Goal: Information Seeking & Learning: Find specific fact

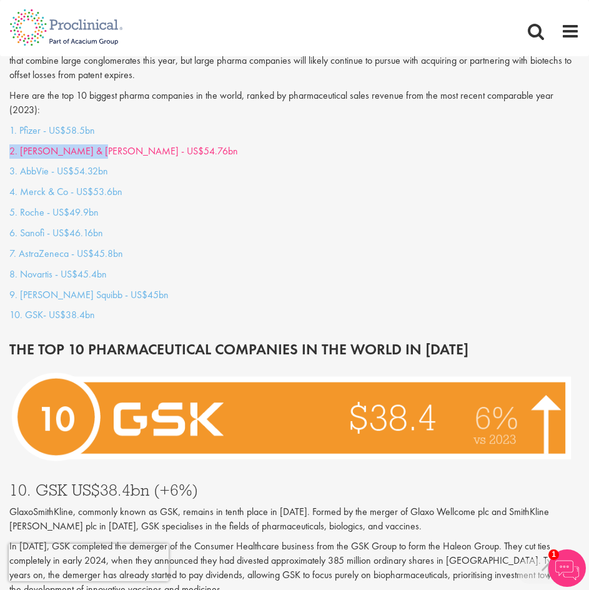
drag, startPoint x: 5, startPoint y: 150, endPoint x: 90, endPoint y: 152, distance: 85.0
copy link "2. [PERSON_NAME] & Johnso"
drag, startPoint x: 6, startPoint y: 171, endPoint x: 46, endPoint y: 168, distance: 40.1
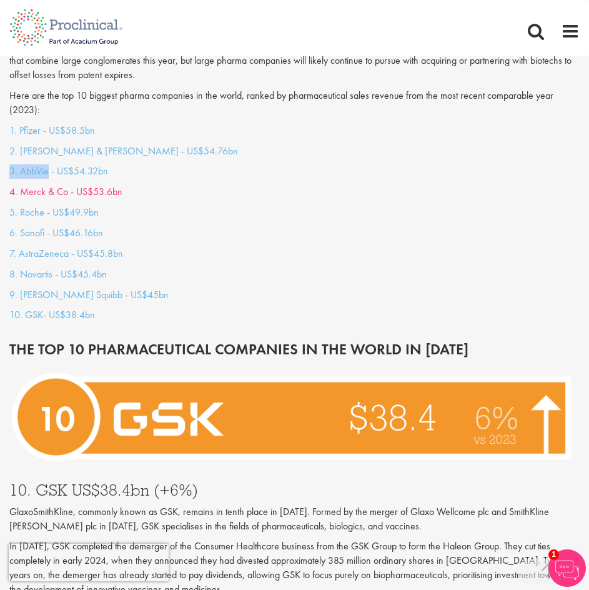
copy link "3. AbbVie"
drag, startPoint x: 7, startPoint y: 254, endPoint x: 66, endPoint y: 250, distance: 58.9
copy link "7. [GEOGRAPHIC_DATA]"
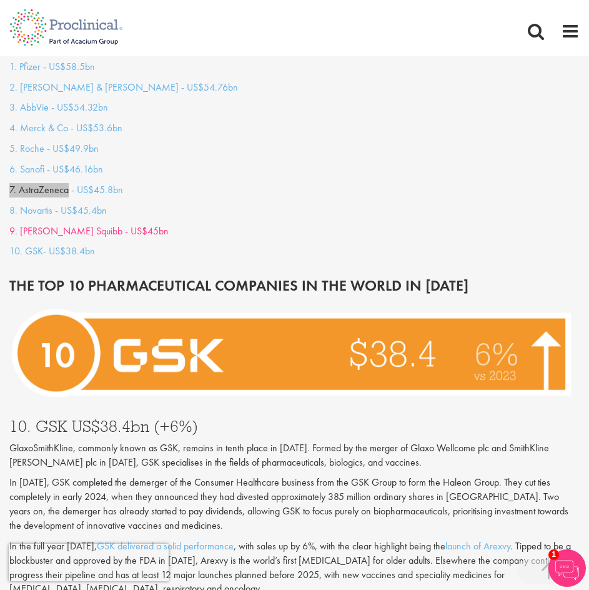
scroll to position [1167, 0]
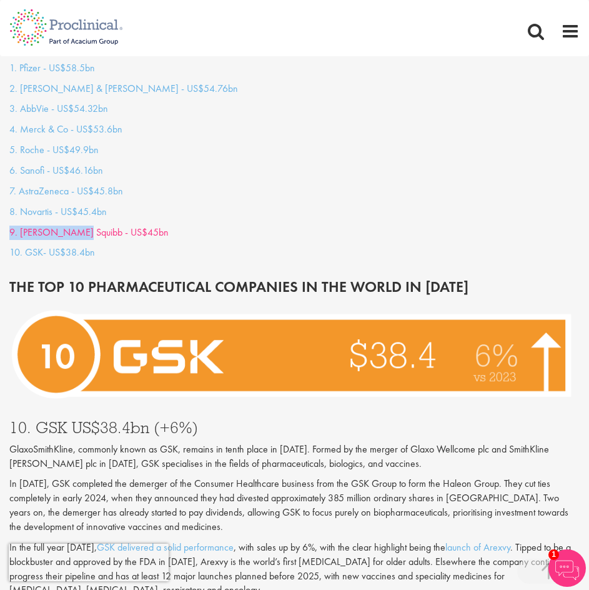
drag, startPoint x: 6, startPoint y: 231, endPoint x: 71, endPoint y: 229, distance: 65.0
copy link "9. [PERSON_NAME][GEOGRAPHIC_DATA]"
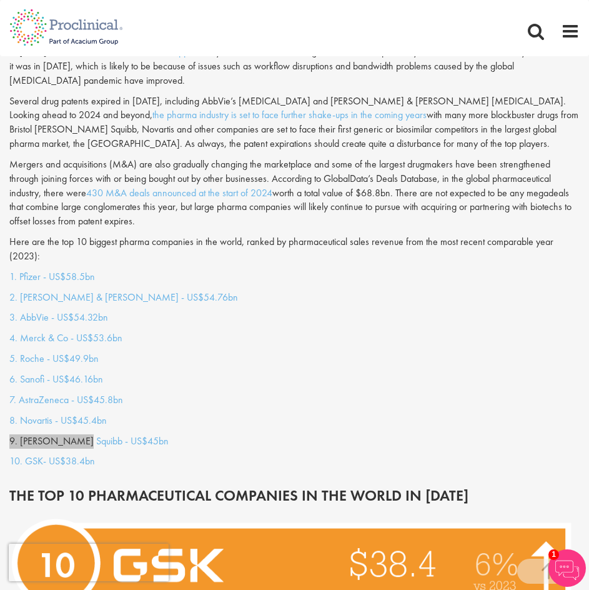
scroll to position [979, 0]
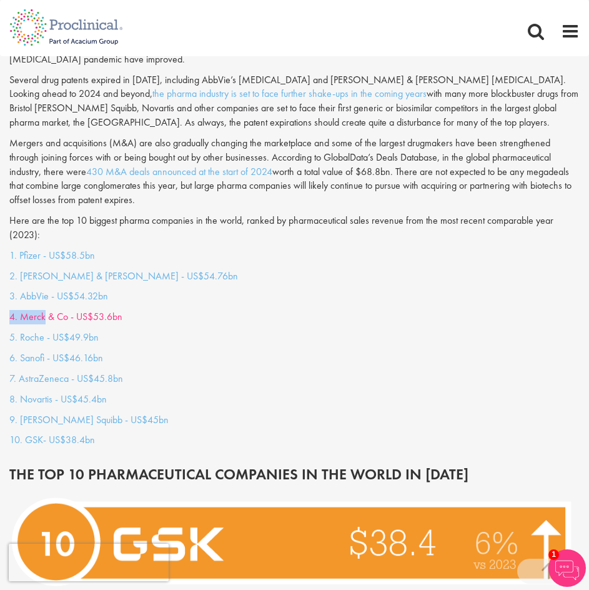
drag, startPoint x: 6, startPoint y: 316, endPoint x: 45, endPoint y: 317, distance: 38.8
drag, startPoint x: 6, startPoint y: 294, endPoint x: 48, endPoint y: 296, distance: 42.6
copy link "3. AbbVie"
